Goal: Task Accomplishment & Management: Complete application form

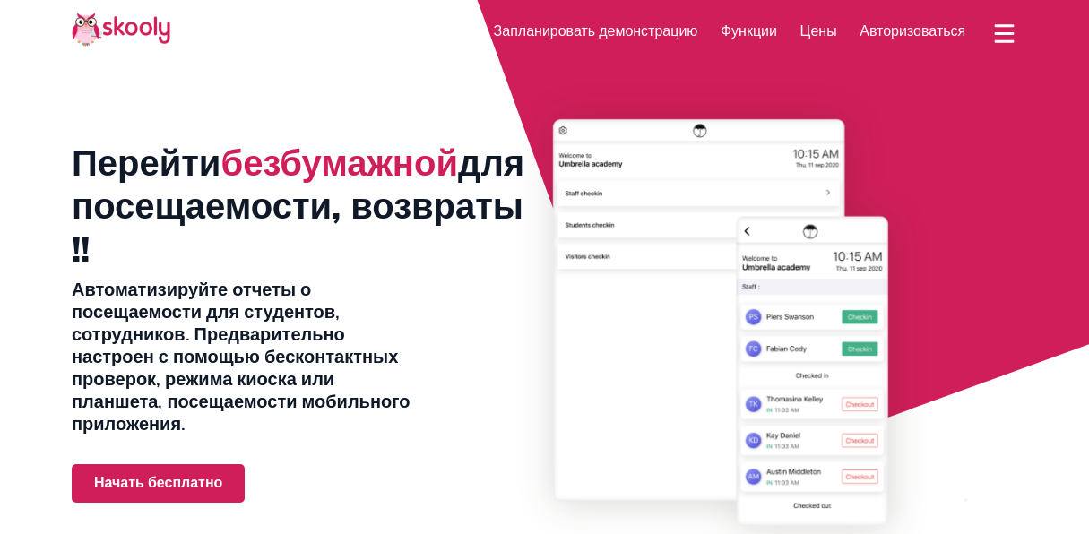
select select "ru"
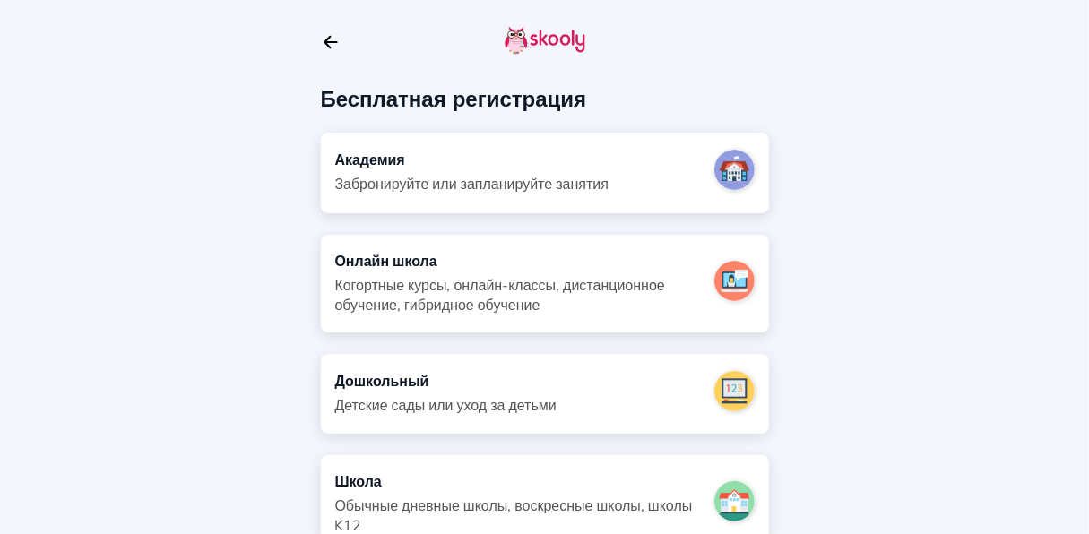
scroll to position [1, 0]
click at [584, 174] on div "Забронируйте или запланируйте занятия" at bounding box center [471, 184] width 273 height 20
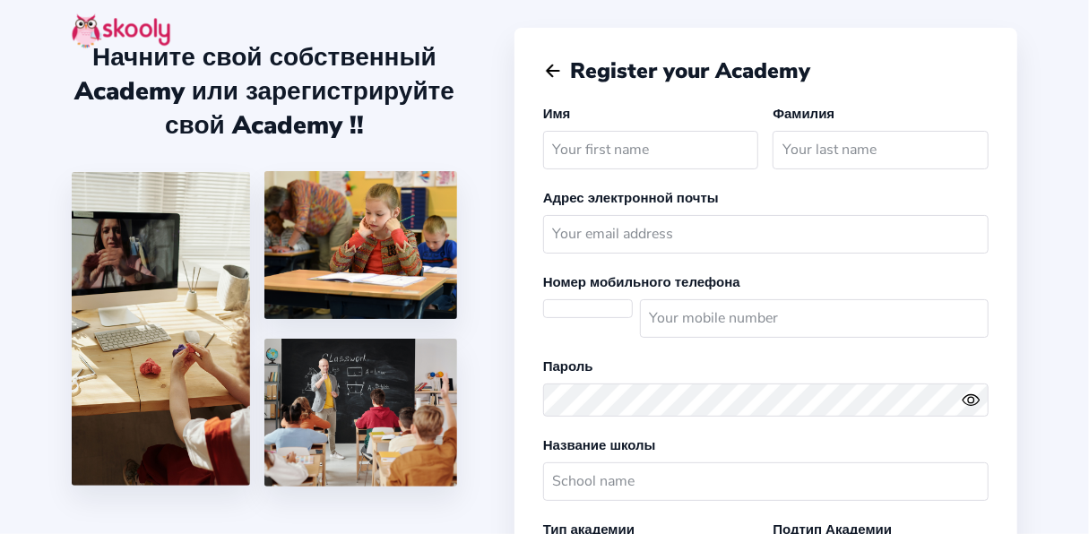
scroll to position [291, 0]
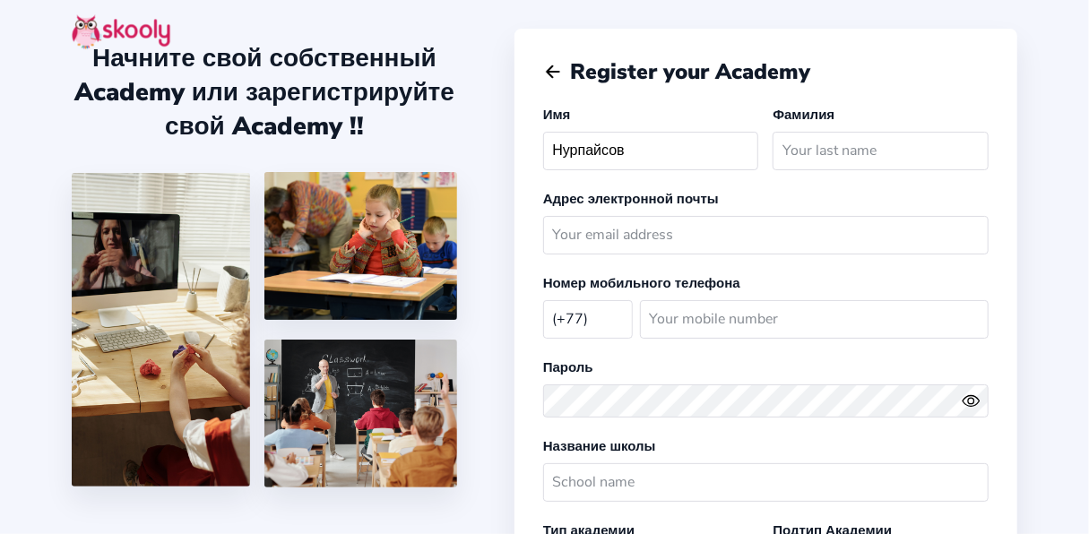
type input "Нурпайсов"
select select "KZ"
select select "Asia/Almaty"
select select "KZT ₸"
select select "Asia/Almaty"
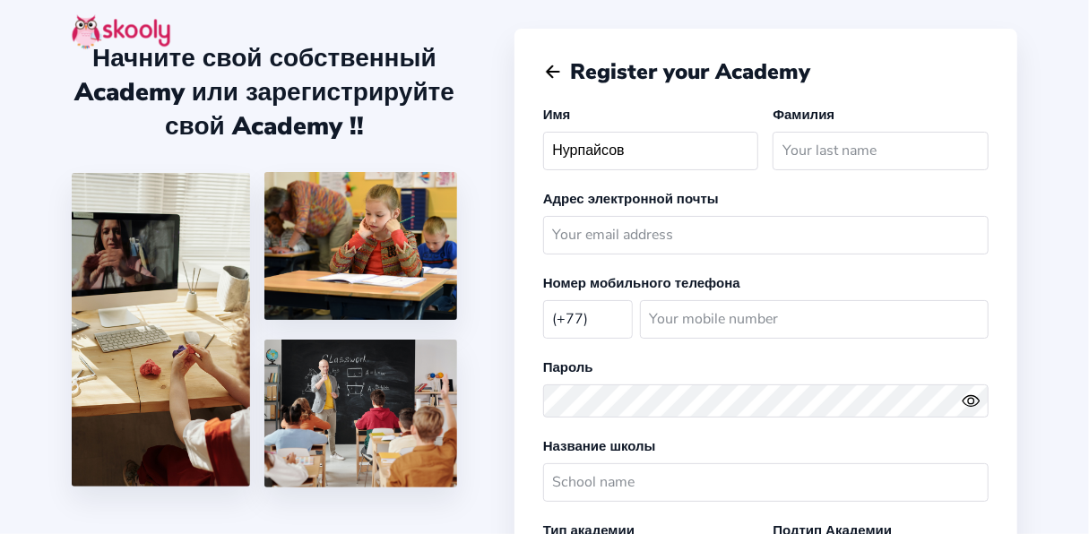
select select "KZT ₸"
type input "Мирхат"
click at [887, 132] on input "text" at bounding box center [881, 151] width 216 height 39
type input "М"
type input "Нурпайсов"
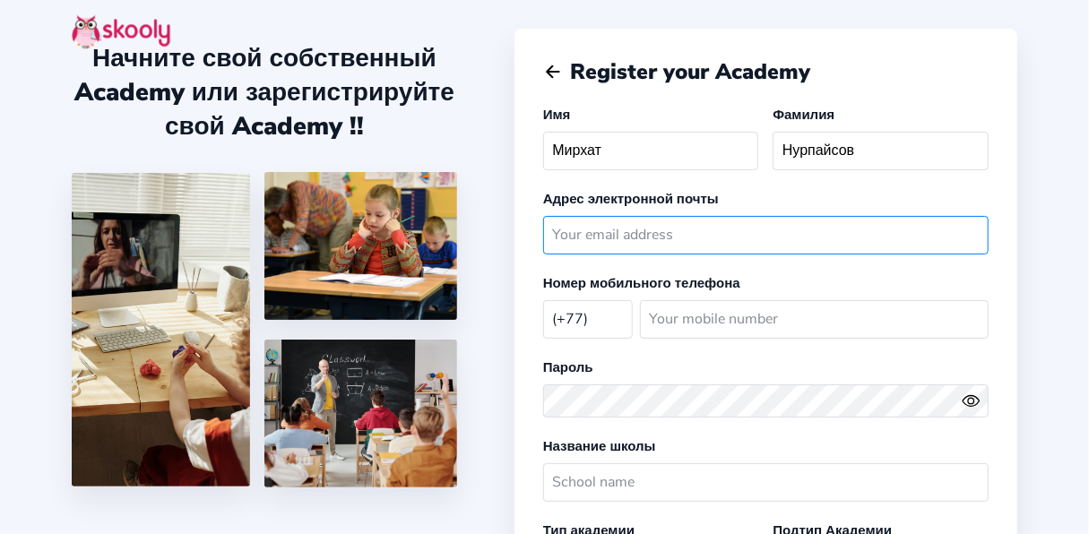
click at [710, 216] on input "email" at bounding box center [766, 235] width 446 height 39
type input "[DOMAIN_NAME][EMAIL_ADDRESS][DOMAIN_NAME]"
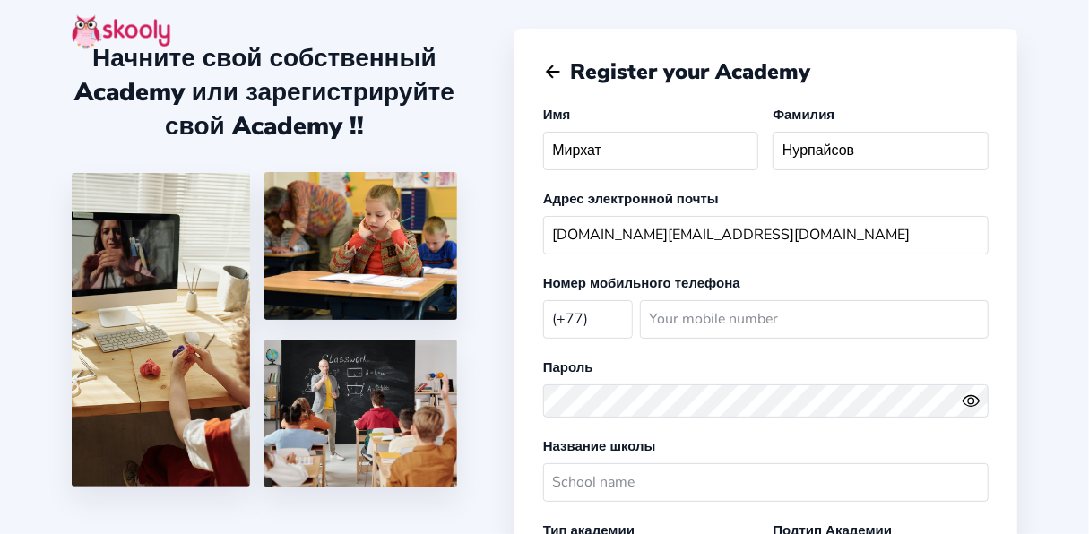
select select "RU"
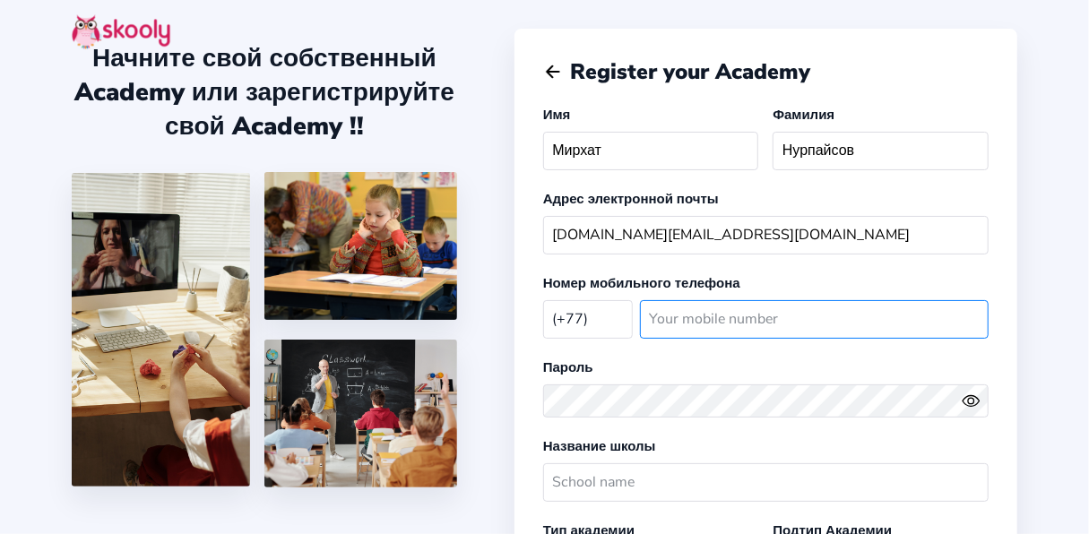
type input "87758700523"
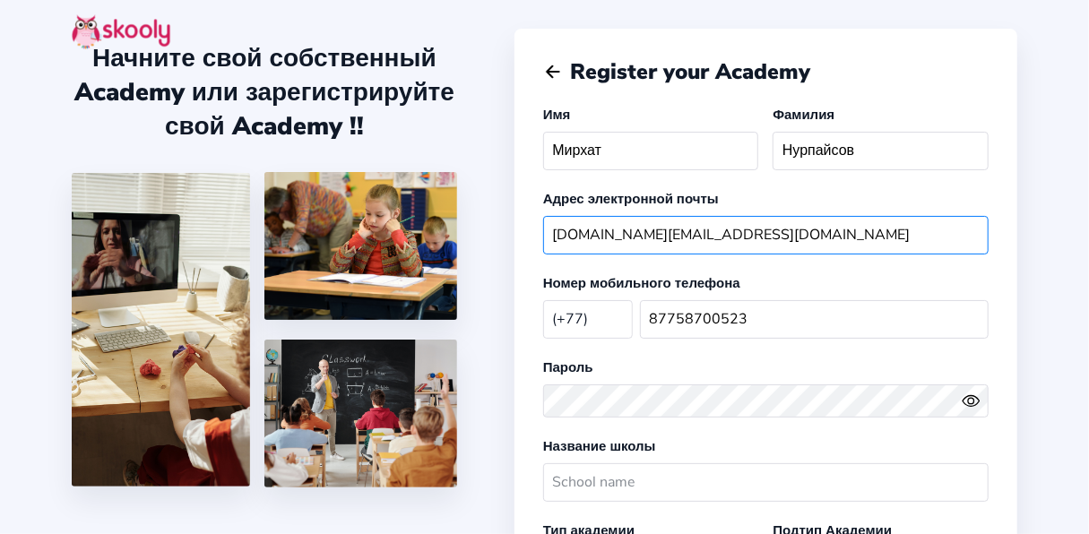
select select "[GEOGRAPHIC_DATA]/[GEOGRAPHIC_DATA]"
select select "RUB ₽"
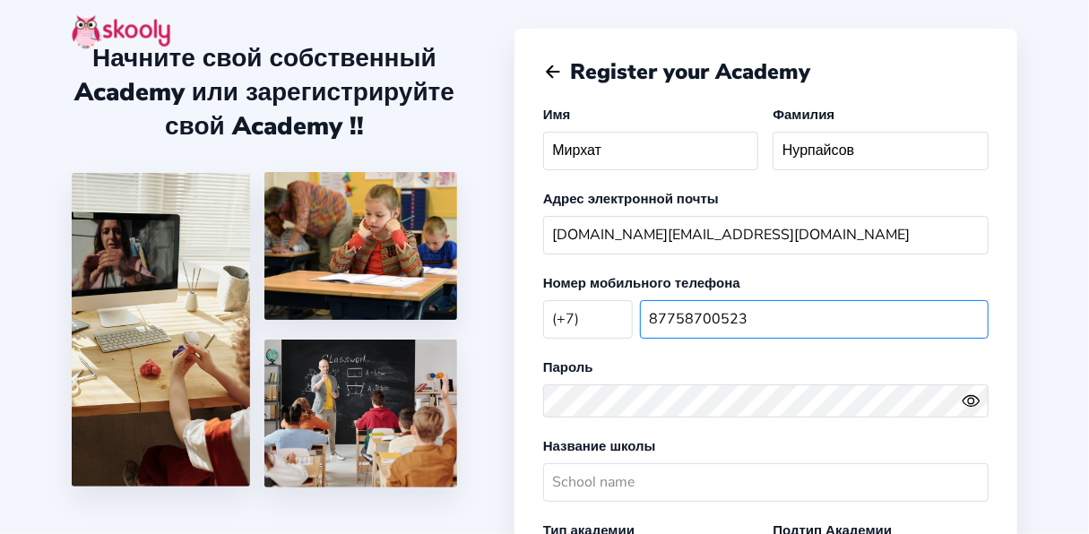
click at [785, 300] on input "87758700523" at bounding box center [814, 319] width 349 height 39
type input "7771687188"
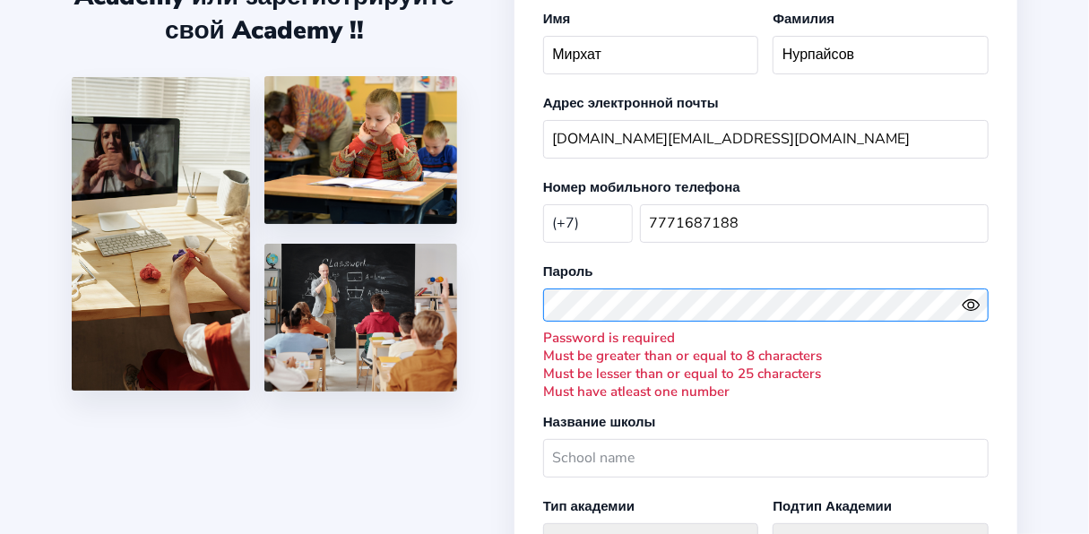
scroll to position [102, 0]
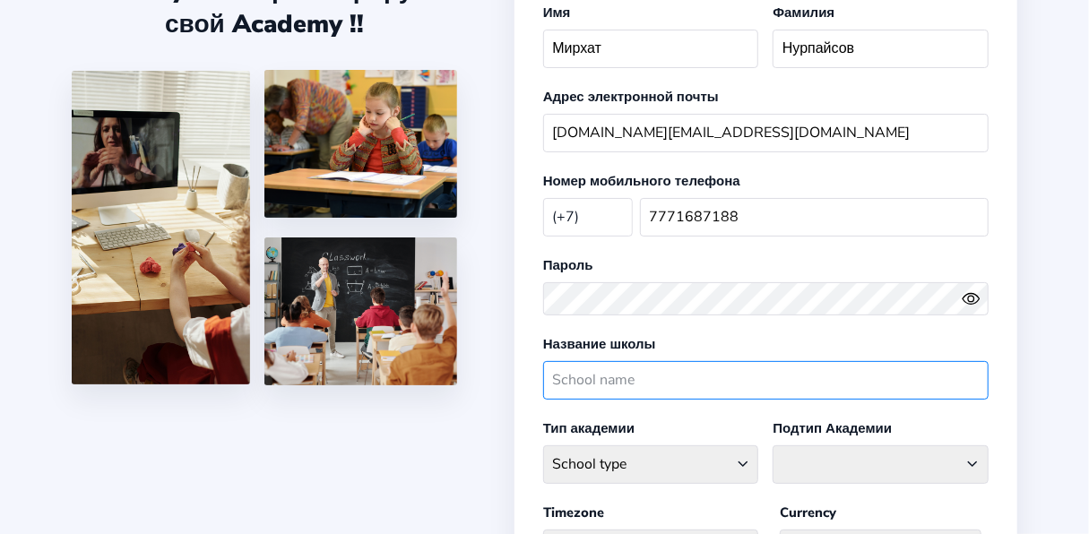
click at [681, 361] on input "text" at bounding box center [766, 380] width 446 height 39
type input "SAMGA"
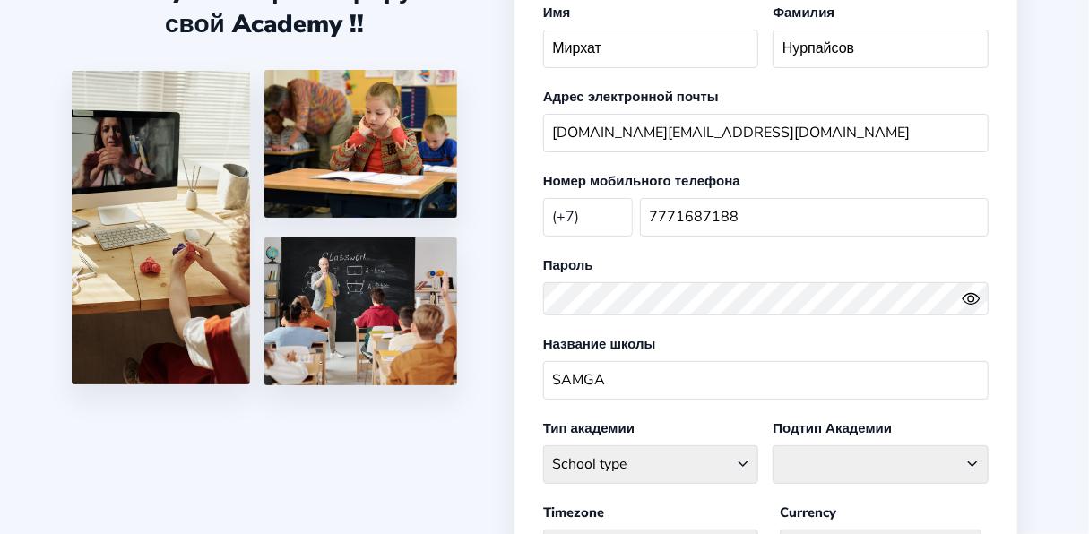
click at [635, 420] on label "Тип академии" at bounding box center [588, 429] width 91 height 18
click at [658, 446] on select "School type Academic Afterschool Arts Dance Homeschool Language Martial Arts Mu…" at bounding box center [651, 465] width 216 height 39
select select "GA"
click at [568, 446] on select "School type Academic Afterschool Arts Dance Homeschool Language Martial Arts Mu…" at bounding box center [651, 465] width 216 height 39
click at [839, 446] on select "Coaching Classes Enrichment Centre [GEOGRAPHIC_DATA] [GEOGRAPHIC_DATA] Math Cen…" at bounding box center [881, 465] width 216 height 39
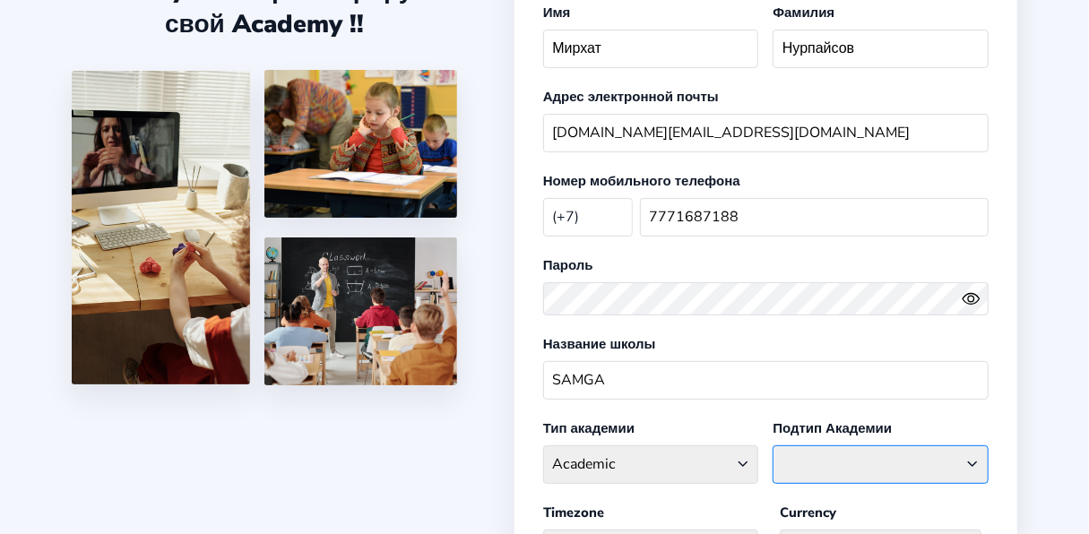
select select "G"
click at [796, 446] on select "Coaching Classes Enrichment Centre [GEOGRAPHIC_DATA] [GEOGRAPHIC_DATA] Math Cen…" at bounding box center [881, 465] width 216 height 39
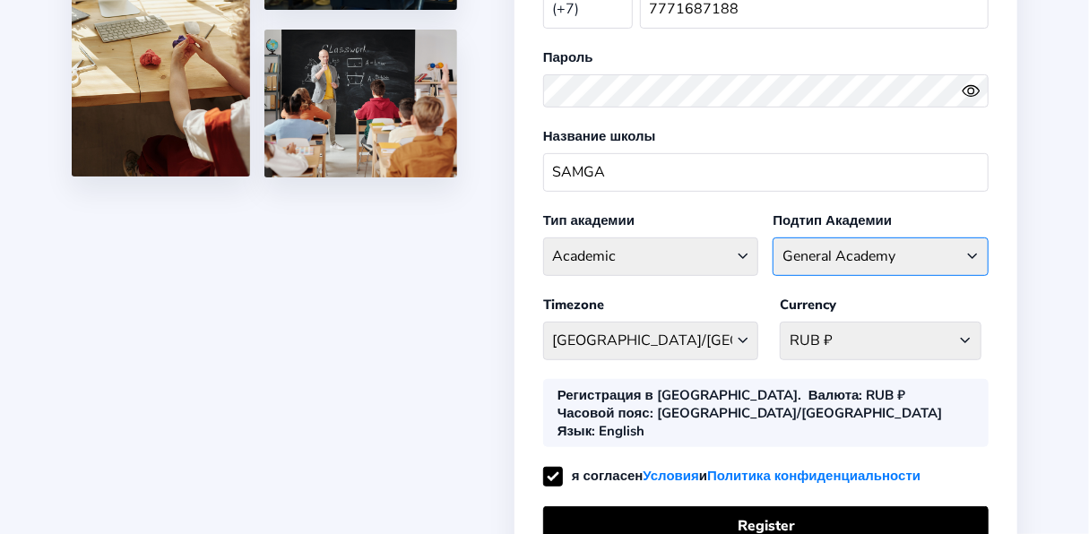
scroll to position [309, 0]
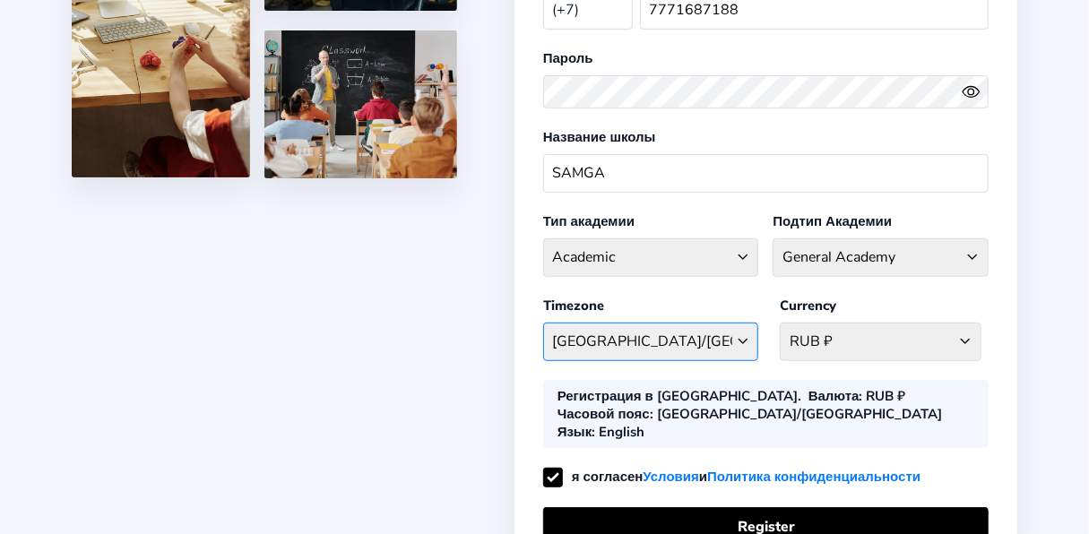
click at [652, 323] on select "[GEOGRAPHIC_DATA]/[GEOGRAPHIC_DATA] [GEOGRAPHIC_DATA] - [GEOGRAPHIC_DATA]/[GEOG…" at bounding box center [651, 342] width 216 height 39
select select "Asia/Almaty"
click at [568, 323] on select "[GEOGRAPHIC_DATA]/[GEOGRAPHIC_DATA] [GEOGRAPHIC_DATA] - [GEOGRAPHIC_DATA]/[GEOG…" at bounding box center [651, 342] width 216 height 39
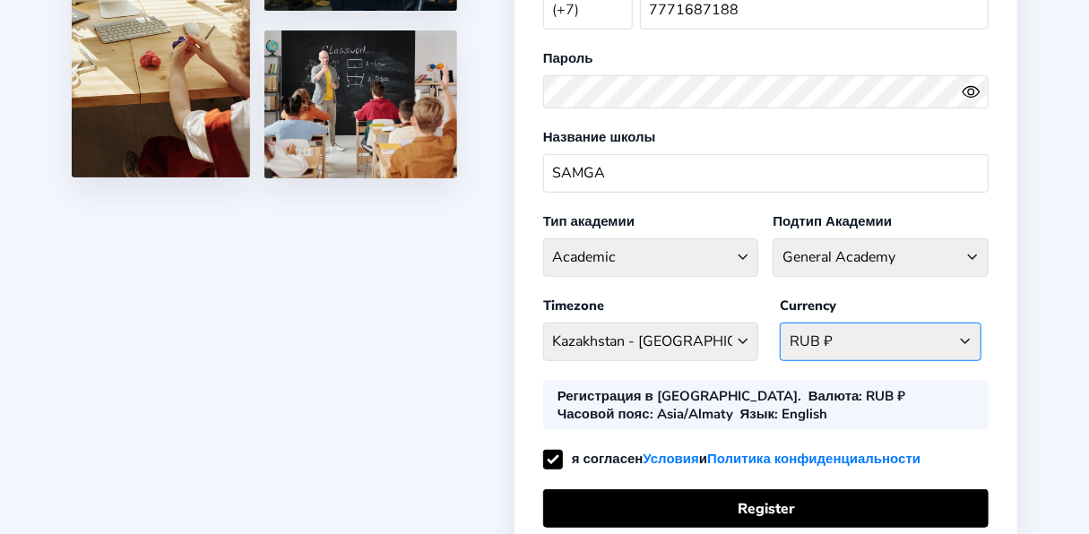
click at [862, 323] on select "RUB ₽ [GEOGRAPHIC_DATA] AFN - ؋. [GEOGRAPHIC_DATA] ALL - L [GEOGRAPHIC_DATA] DZ…" at bounding box center [881, 342] width 202 height 39
click at [801, 323] on select "RUB ₽ [GEOGRAPHIC_DATA] AFN - ؋. [GEOGRAPHIC_DATA] ALL - L [GEOGRAPHIC_DATA] DZ…" at bounding box center [881, 342] width 202 height 39
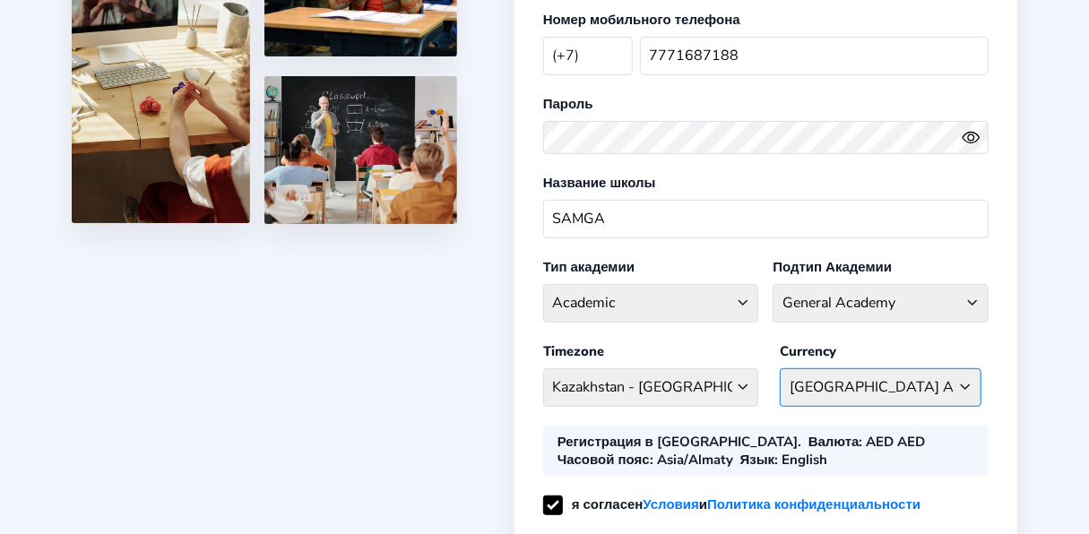
scroll to position [262, 0]
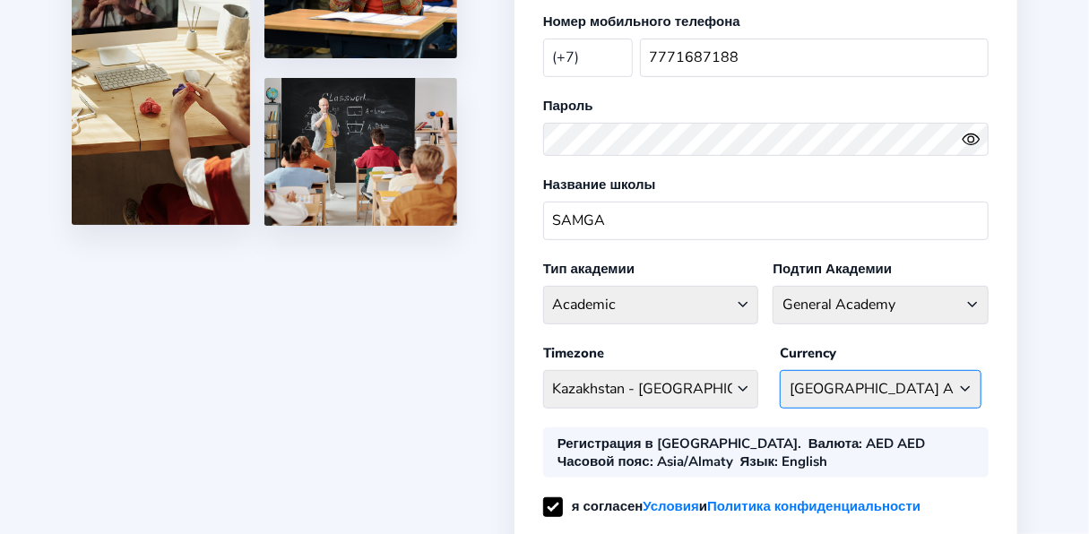
click at [852, 370] on select "AED AED [GEOGRAPHIC_DATA] AFN - ؋. [GEOGRAPHIC_DATA] ALL - L [GEOGRAPHIC_DATA] …" at bounding box center [881, 389] width 202 height 39
select select "KZT ₸"
click at [801, 370] on select "AED AED [GEOGRAPHIC_DATA] AFN - ؋. [GEOGRAPHIC_DATA] ALL - L [GEOGRAPHIC_DATA] …" at bounding box center [881, 389] width 202 height 39
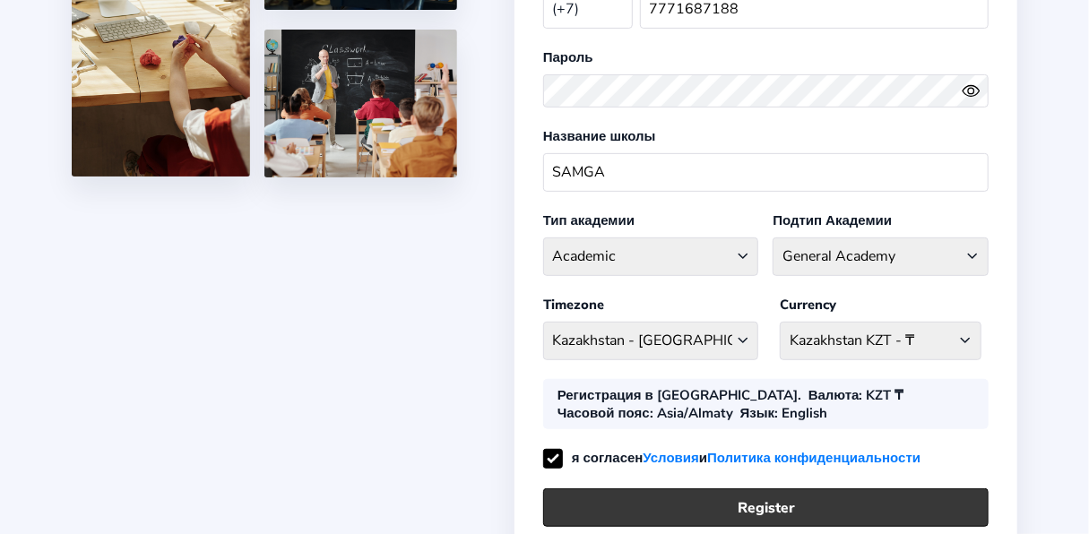
click at [740, 489] on button "Register" at bounding box center [766, 508] width 446 height 39
